Goal: Browse casually

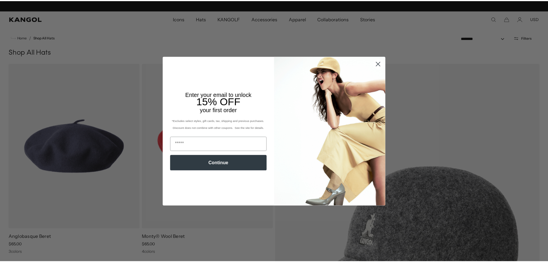
scroll to position [0, 118]
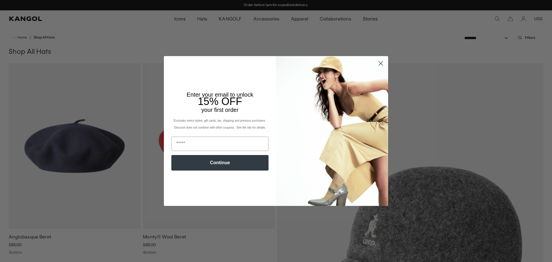
click at [379, 62] on circle "Close dialog" at bounding box center [380, 63] width 9 height 9
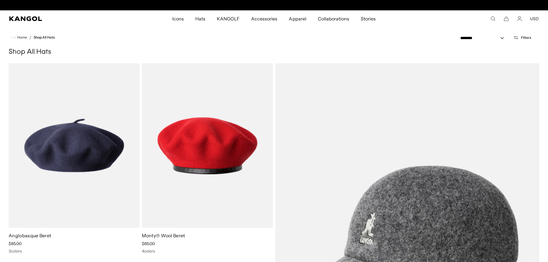
scroll to position [0, 0]
click at [33, 18] on icon "Kangol" at bounding box center [25, 18] width 32 height 5
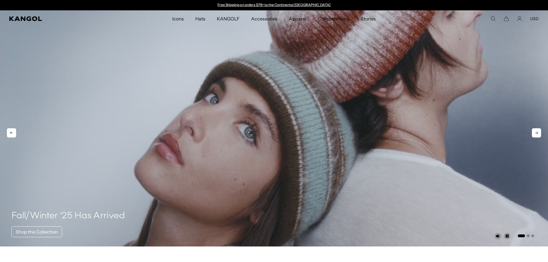
click at [292, 170] on video "1 of 3" at bounding box center [274, 128] width 548 height 236
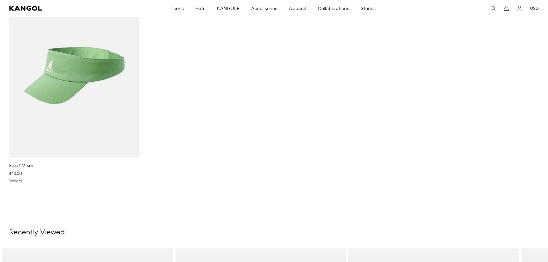
scroll to position [0, 118]
